Goal: Check status

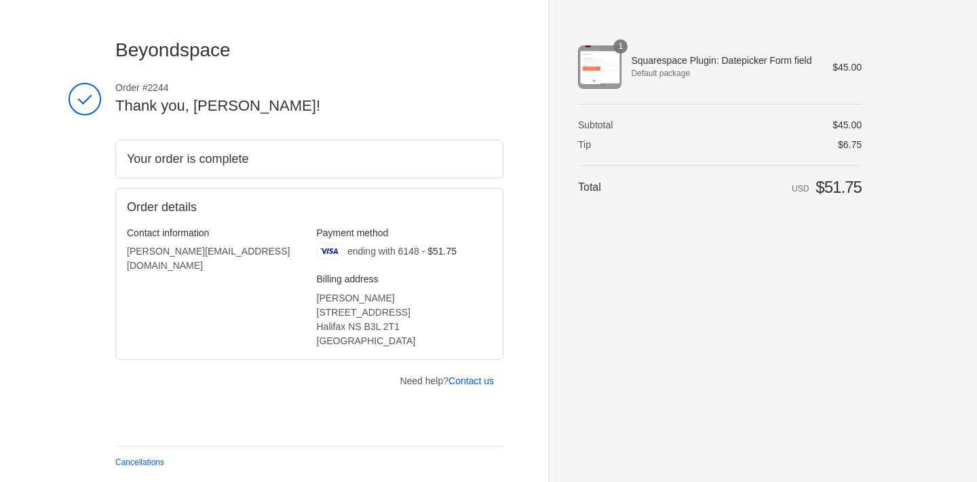
click at [634, 66] on span "Squarespace Plugin: Datepicker Form field" at bounding box center [722, 60] width 183 height 12
click at [828, 63] on td "$45.00" at bounding box center [842, 66] width 39 height 43
